Goal: Use online tool/utility: Use online tool/utility

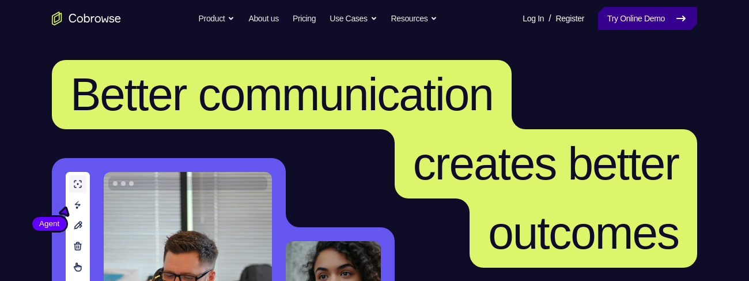
click at [615, 18] on link "Try Online Demo" at bounding box center [647, 18] width 99 height 23
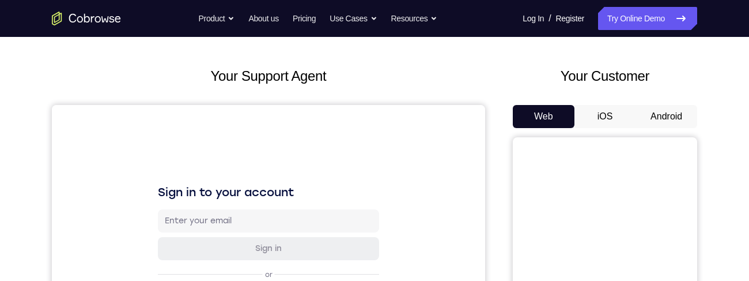
click at [664, 111] on button "Android" at bounding box center [666, 116] width 62 height 23
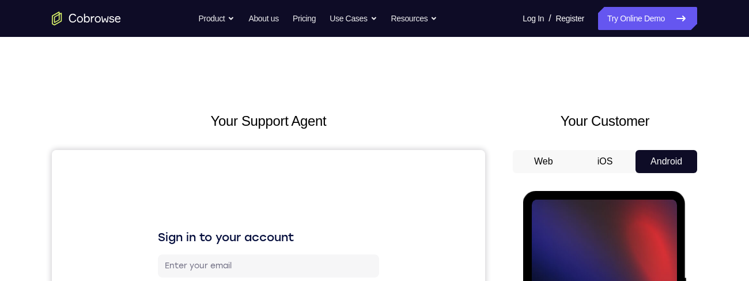
scroll to position [219, 0]
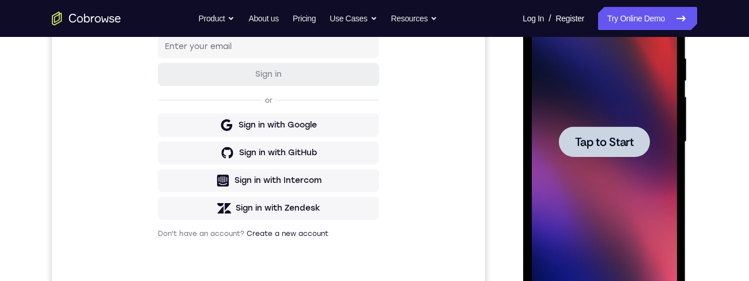
click at [608, 136] on span "Tap to Start" at bounding box center [603, 142] width 59 height 12
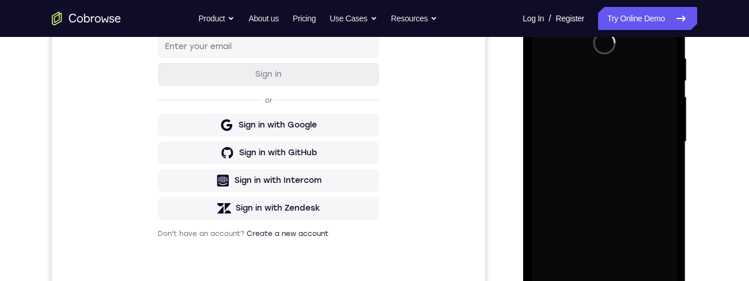
click at [92, 138] on div "Sign in to your account Sign in or Sign in with Google Sign in with GitHub Sign…" at bounding box center [268, 124] width 433 height 386
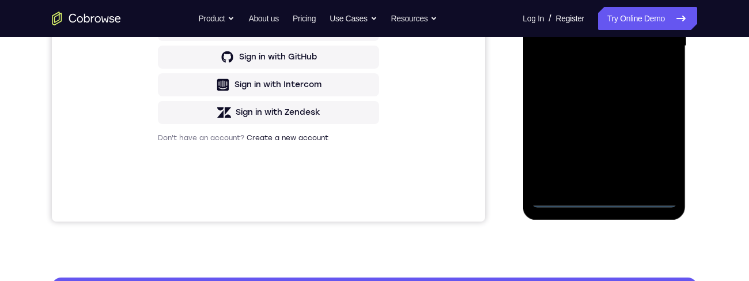
scroll to position [325, 0]
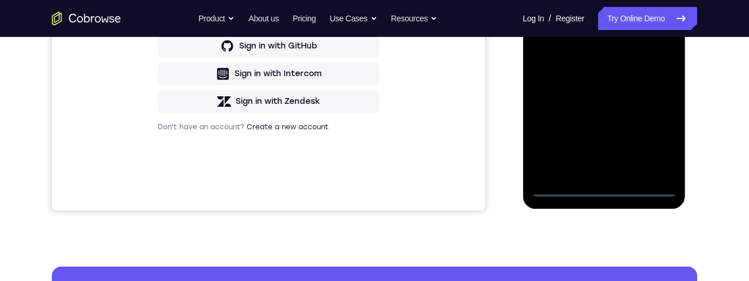
click at [604, 191] on div at bounding box center [603, 35] width 145 height 323
click at [656, 131] on div at bounding box center [603, 35] width 145 height 323
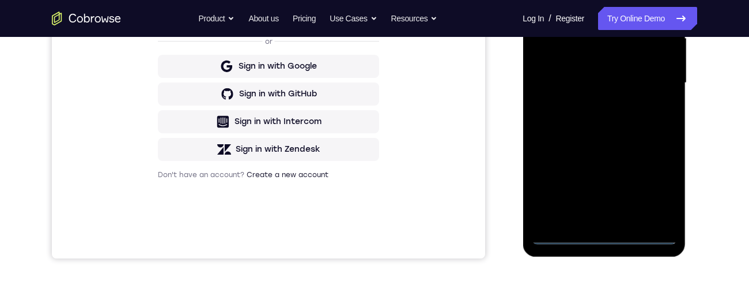
click at [580, 0] on div at bounding box center [603, 83] width 145 height 323
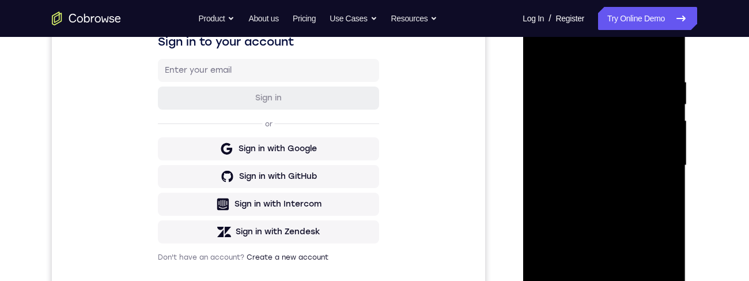
scroll to position [202, 0]
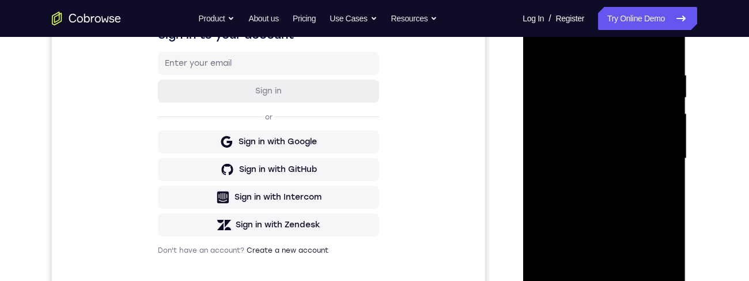
click at [652, 153] on div at bounding box center [603, 158] width 145 height 323
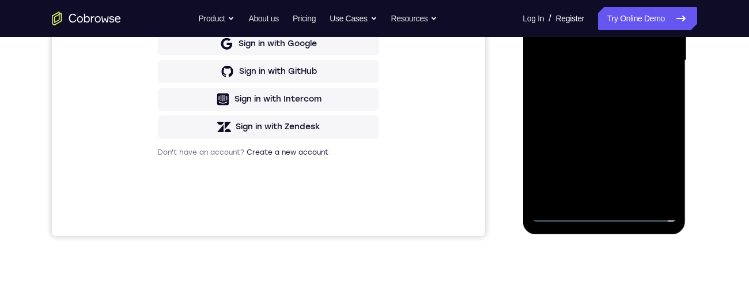
scroll to position [301, 0]
click at [621, 141] on div at bounding box center [603, 60] width 145 height 323
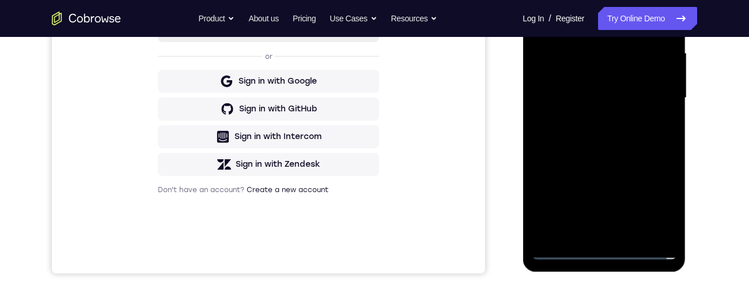
click at [592, 118] on div at bounding box center [603, 98] width 145 height 323
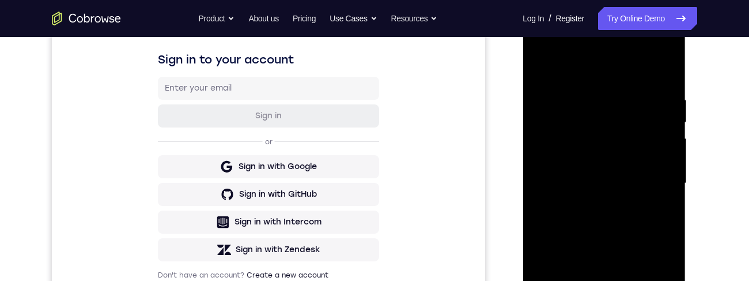
click at [626, 173] on div at bounding box center [603, 183] width 145 height 323
click at [590, 158] on div at bounding box center [603, 183] width 145 height 323
click at [616, 191] on div at bounding box center [603, 183] width 145 height 323
click at [620, 188] on div at bounding box center [603, 183] width 145 height 323
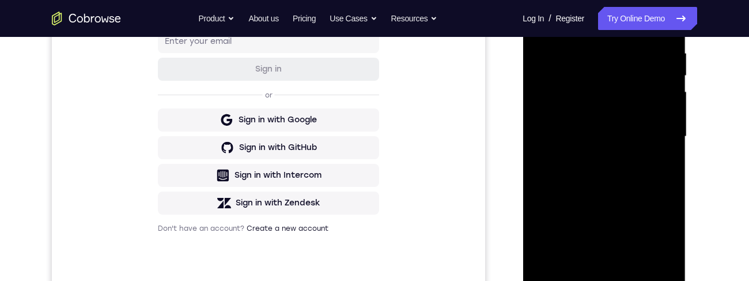
scroll to position [232, 0]
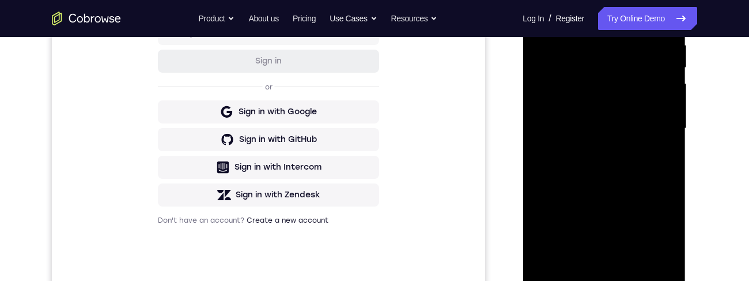
click at [631, 173] on div at bounding box center [603, 128] width 145 height 323
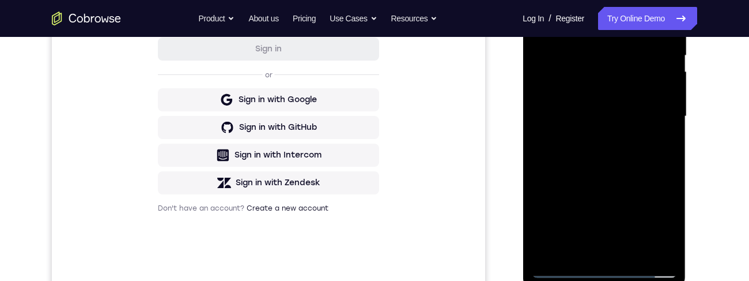
click at [607, 151] on div at bounding box center [603, 116] width 145 height 323
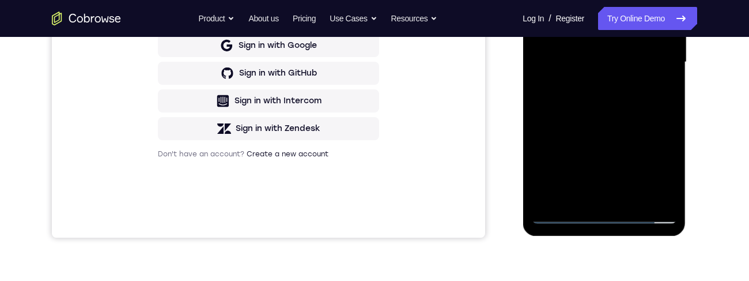
click at [607, 82] on div at bounding box center [603, 62] width 145 height 323
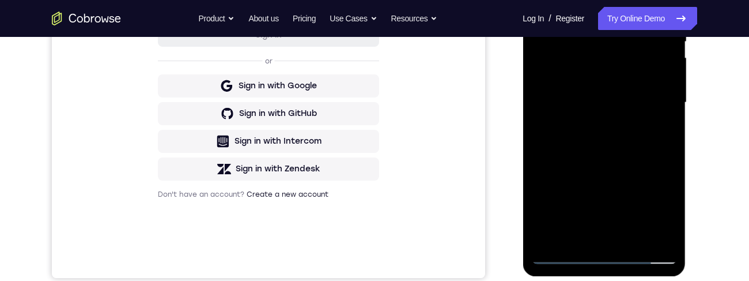
click at [616, 153] on div at bounding box center [603, 102] width 145 height 323
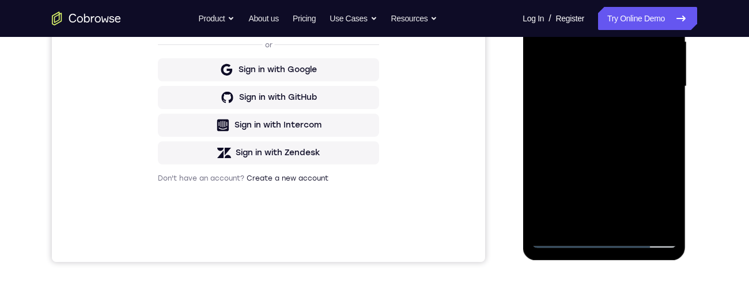
click at [630, 225] on div at bounding box center [603, 86] width 145 height 323
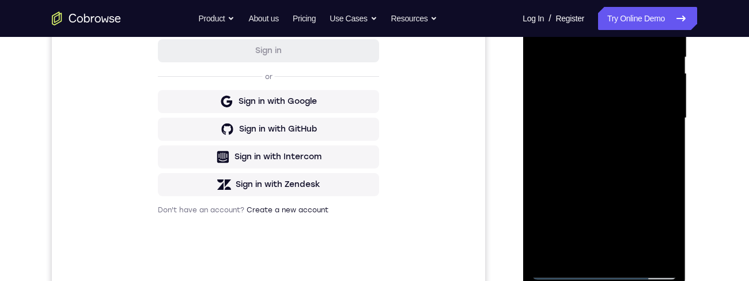
click at [609, 169] on div at bounding box center [603, 118] width 145 height 323
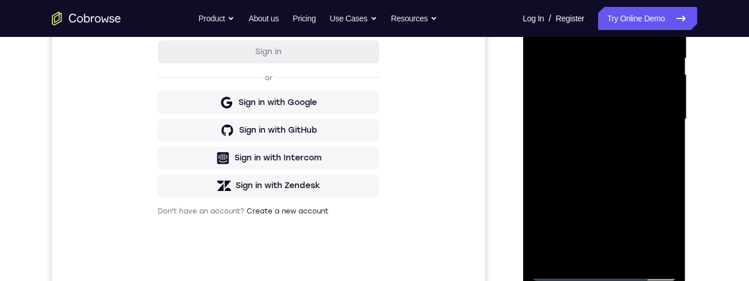
click at [595, 137] on div at bounding box center [603, 119] width 145 height 323
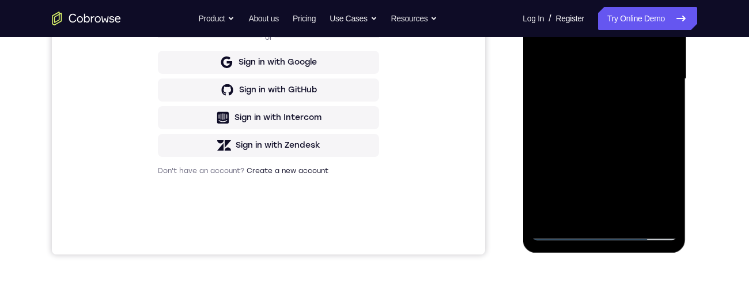
scroll to position [283, 0]
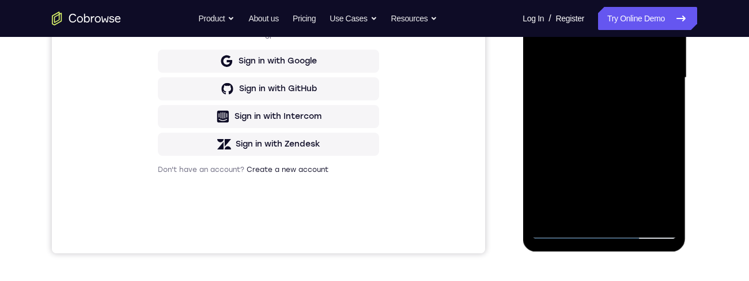
click at [654, 110] on div at bounding box center [603, 77] width 145 height 323
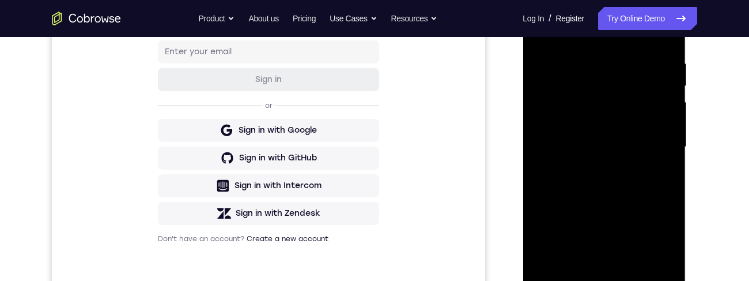
click at [540, 35] on div at bounding box center [603, 147] width 145 height 323
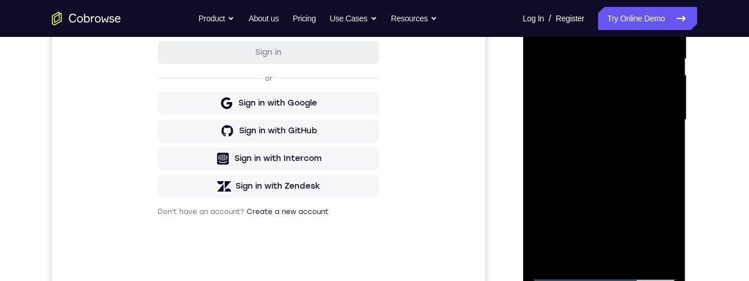
click at [587, 162] on div at bounding box center [603, 120] width 145 height 323
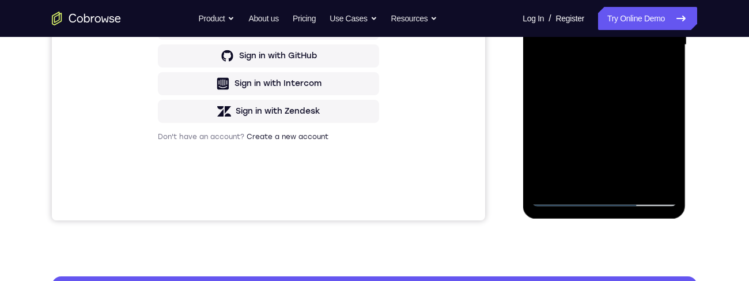
scroll to position [317, 0]
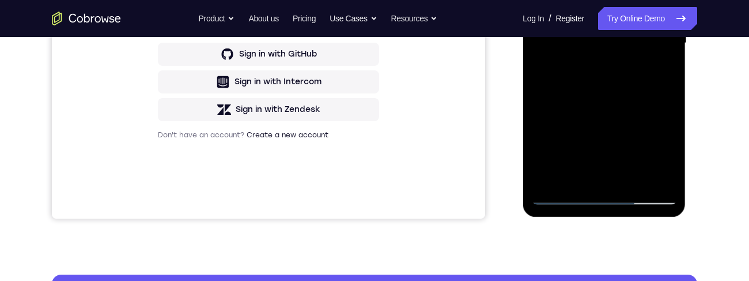
click at [602, 178] on div at bounding box center [603, 43] width 145 height 323
click at [566, 171] on div at bounding box center [603, 43] width 145 height 323
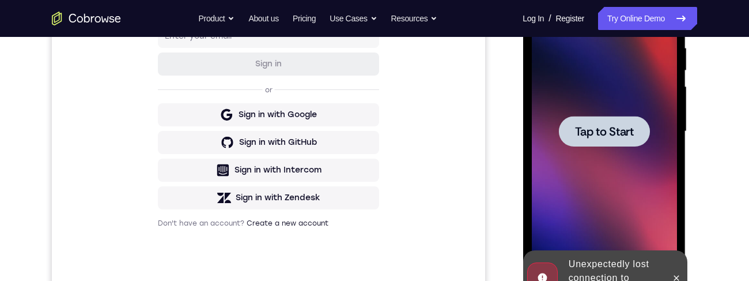
scroll to position [219, 0]
